Goal: Navigation & Orientation: Find specific page/section

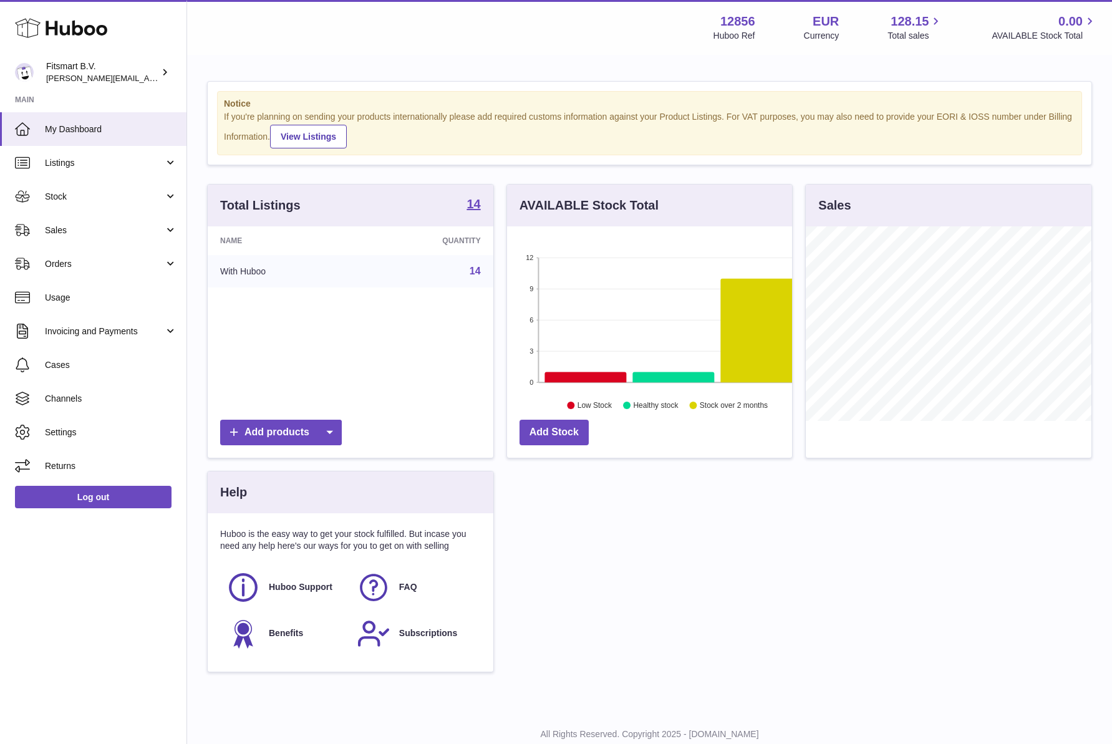
scroll to position [195, 285]
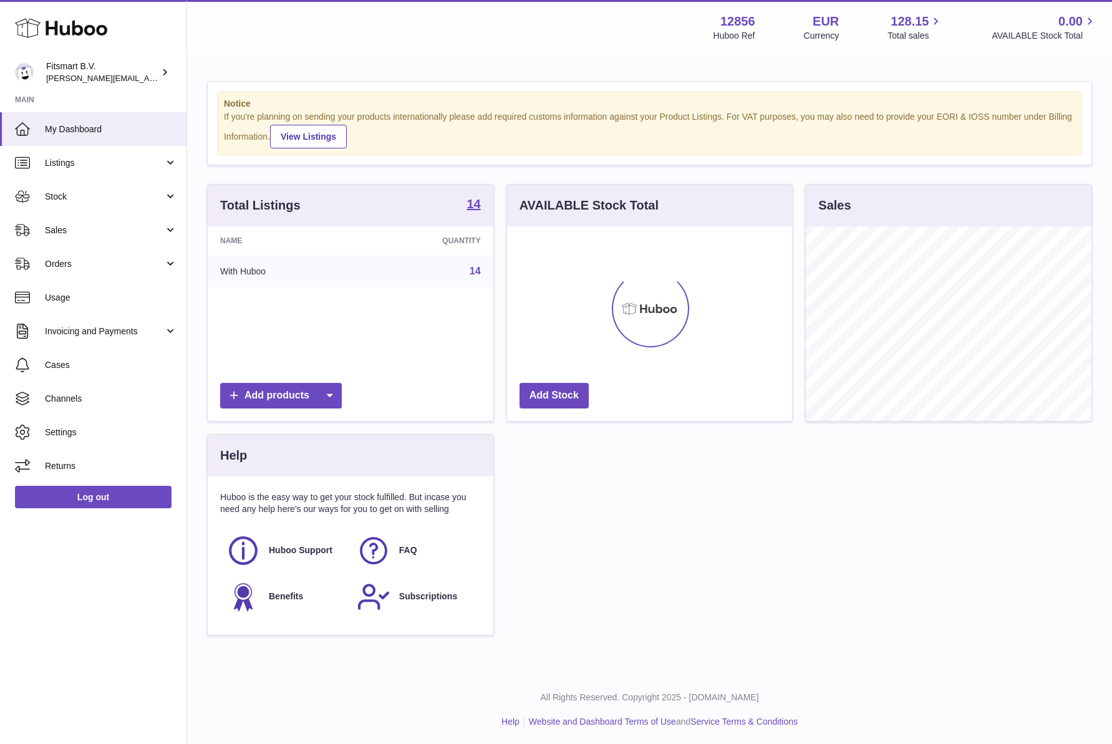
scroll to position [195, 285]
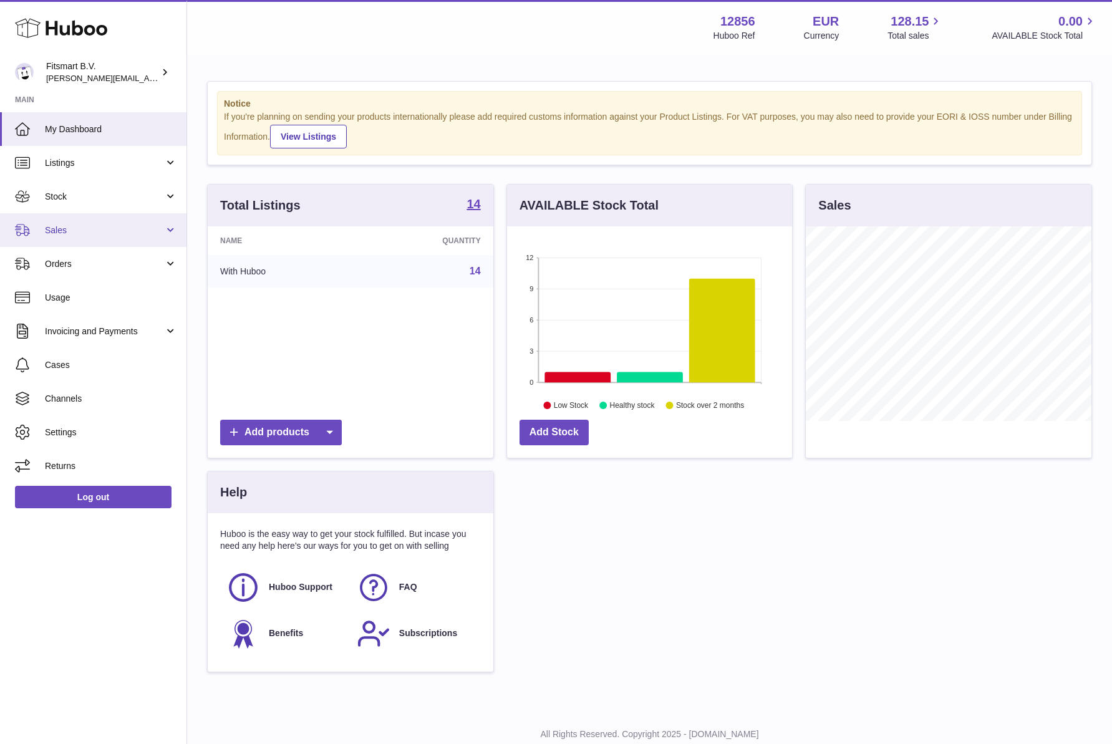
click at [66, 238] on link "Sales" at bounding box center [93, 230] width 186 height 34
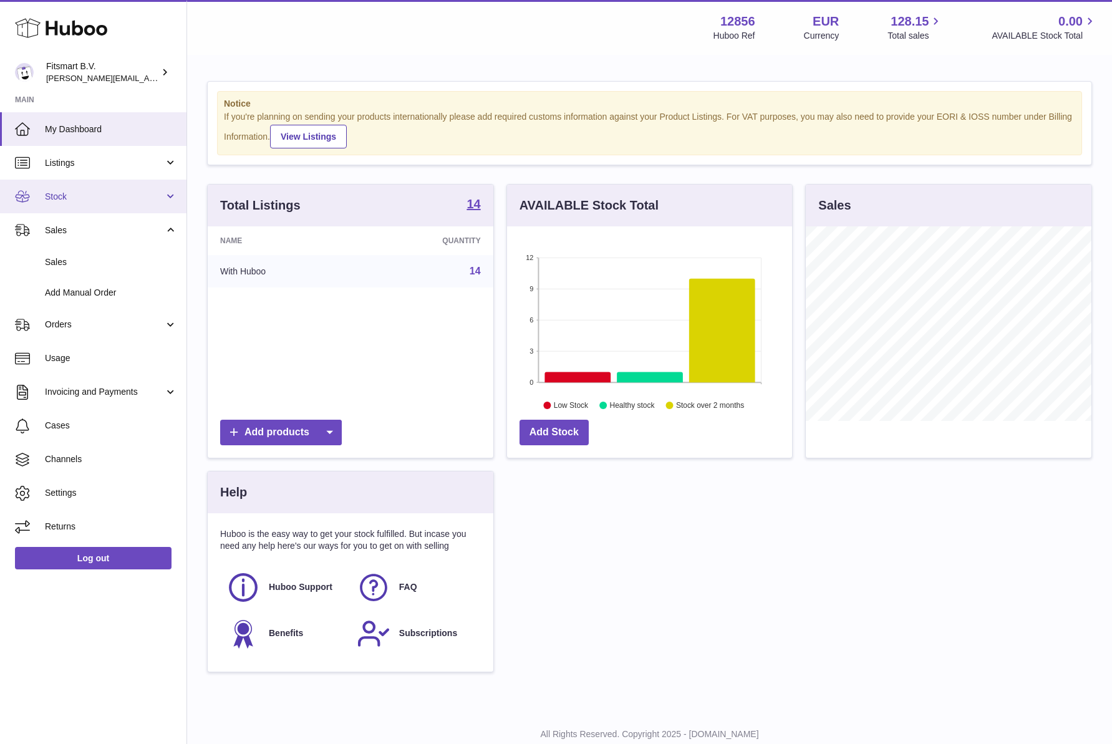
click at [70, 205] on link "Stock" at bounding box center [93, 197] width 186 height 34
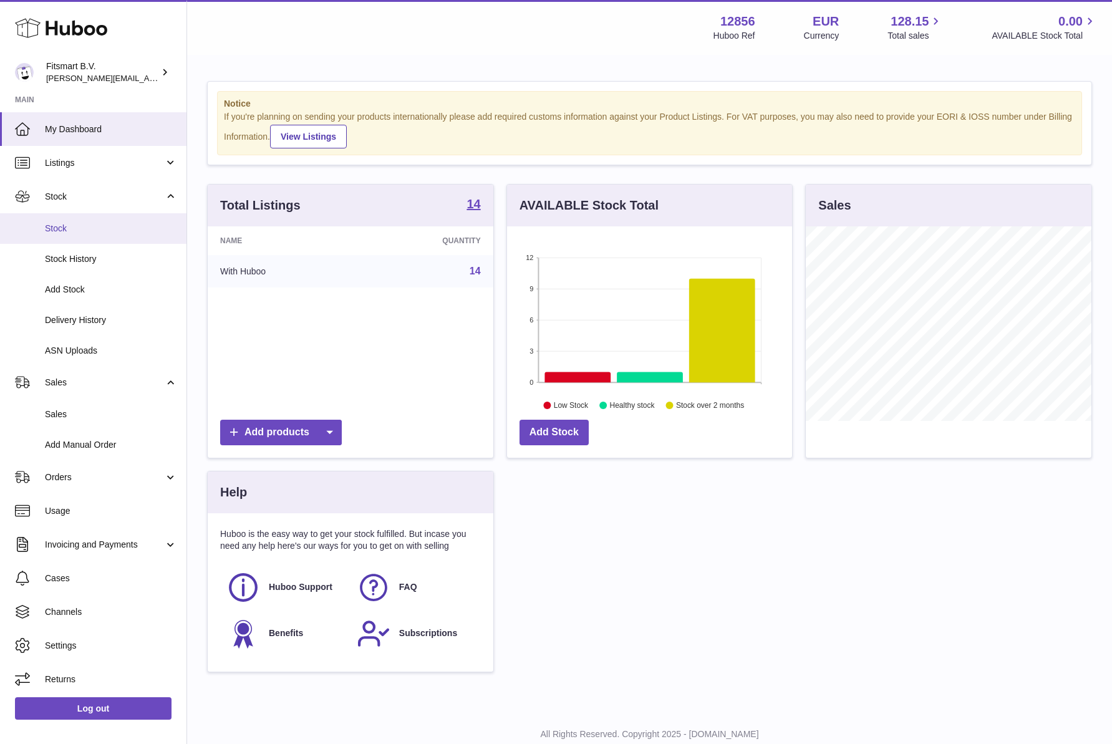
click at [60, 238] on link "Stock" at bounding box center [93, 228] width 186 height 31
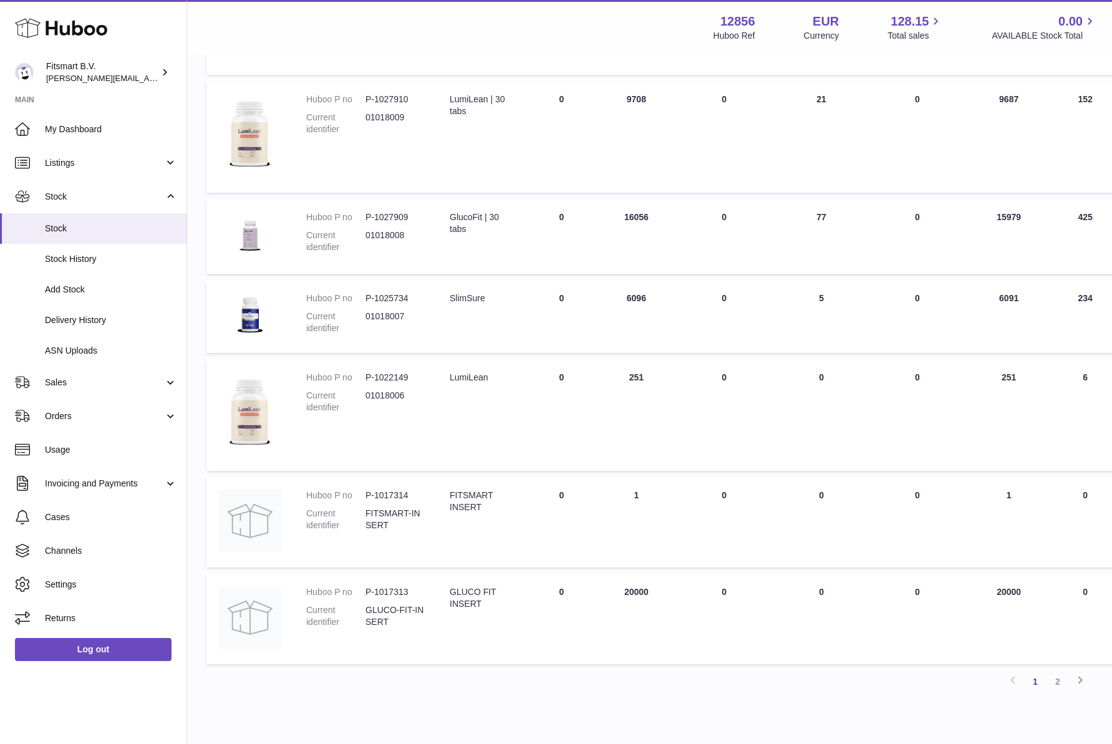
scroll to position [592, 1]
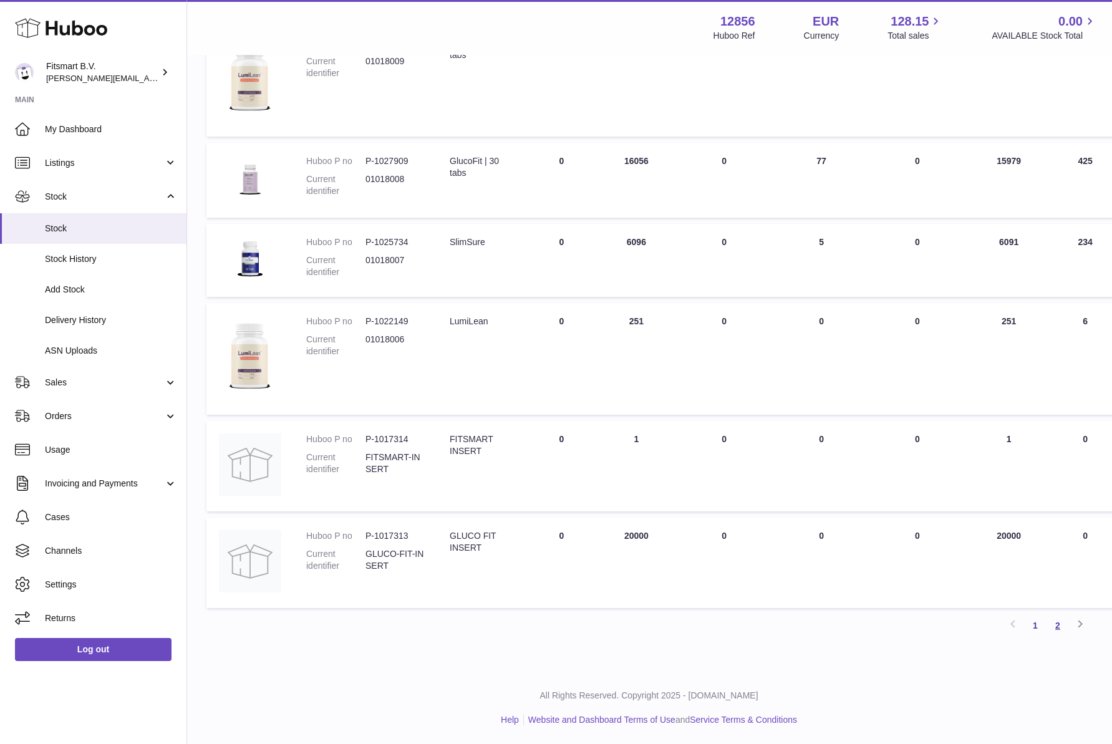
click at [1055, 627] on link "2" at bounding box center [1057, 625] width 22 height 22
